Goal: Check status: Check status

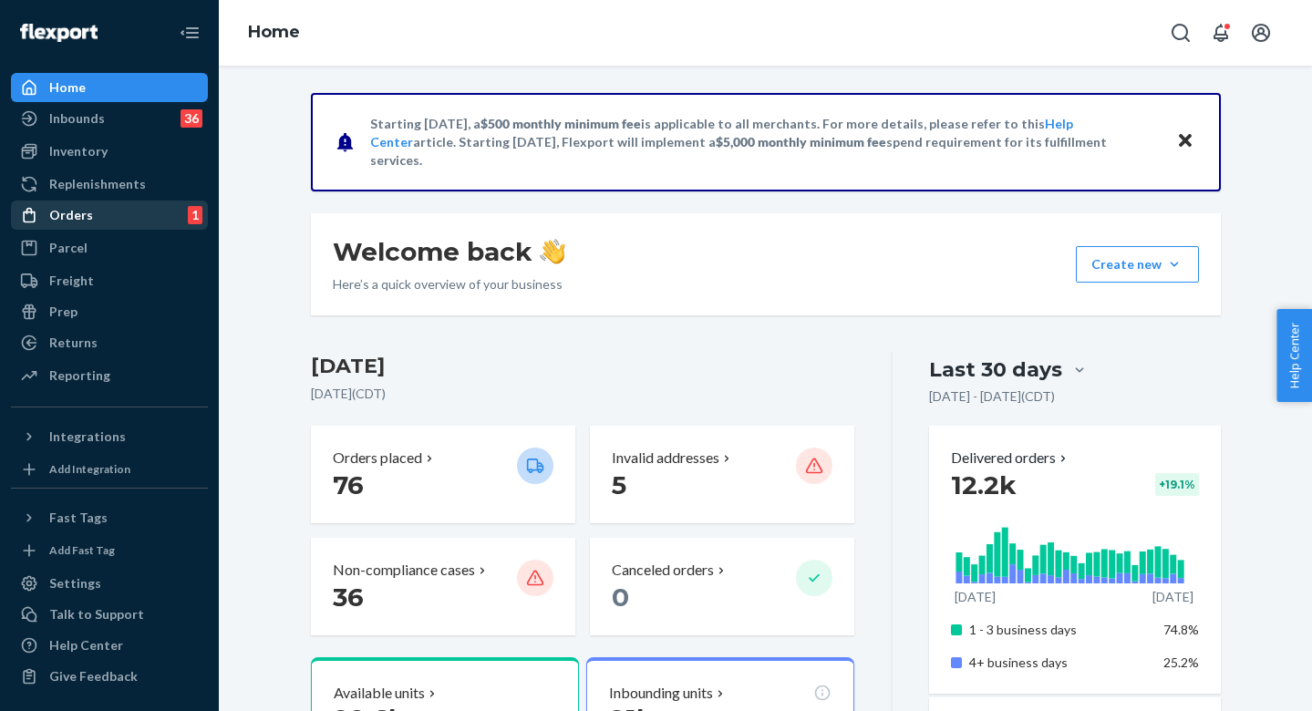
click at [142, 220] on div "Orders 1" at bounding box center [109, 215] width 193 height 26
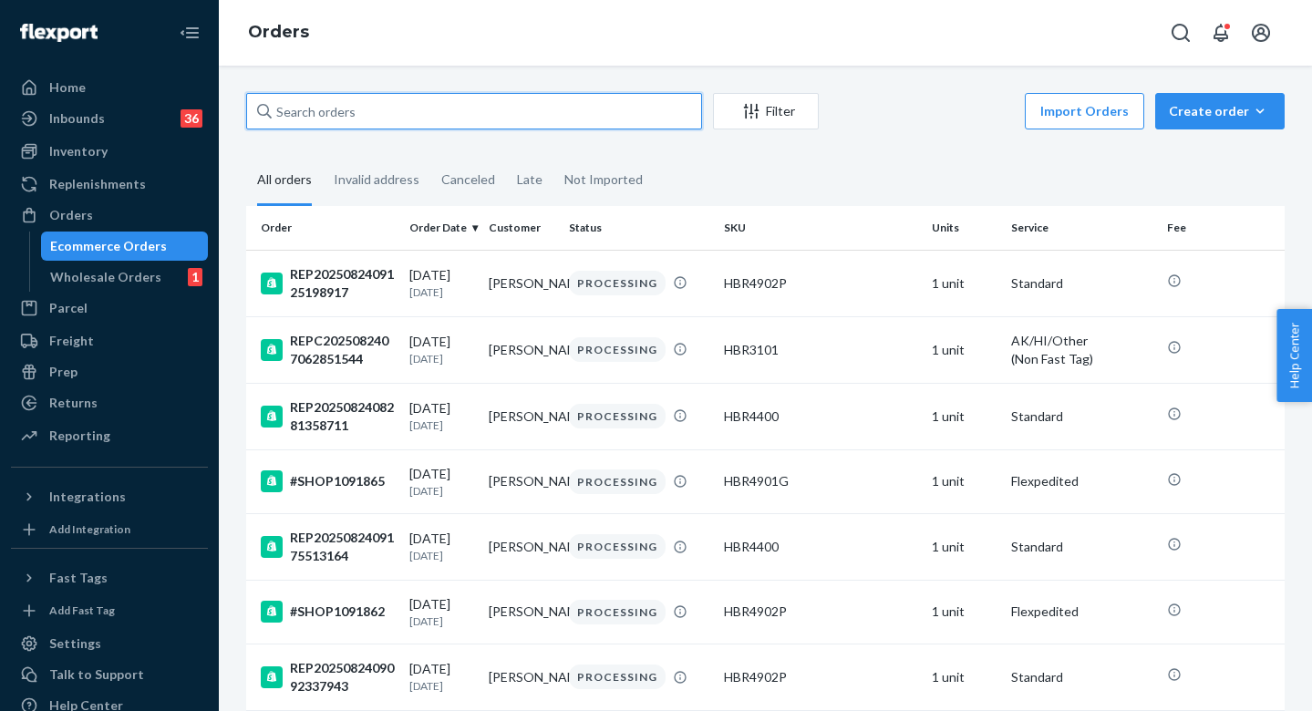
click at [540, 110] on input "text" at bounding box center [474, 111] width 456 height 36
paste input "REP2025071710010834599"
type input "REP2025071710010834599"
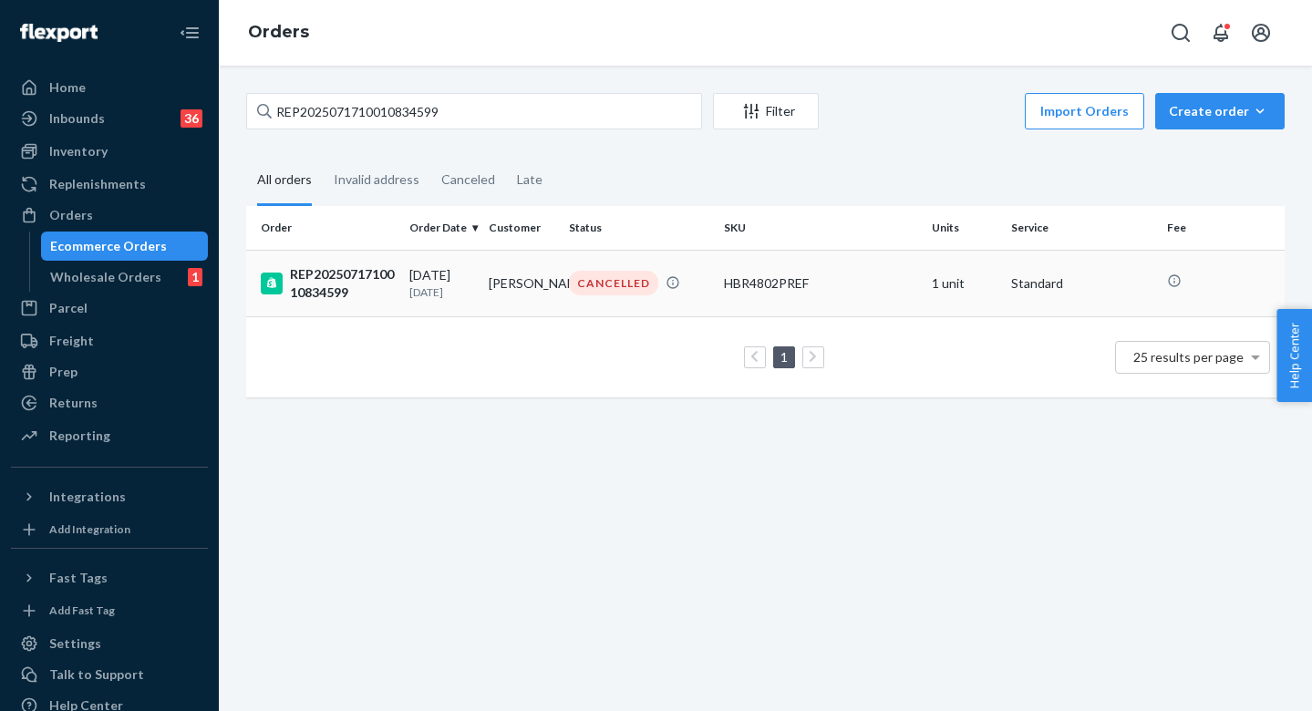
click at [397, 276] on td "REP2025071710010834599" at bounding box center [324, 283] width 156 height 67
